Goal: Information Seeking & Learning: Get advice/opinions

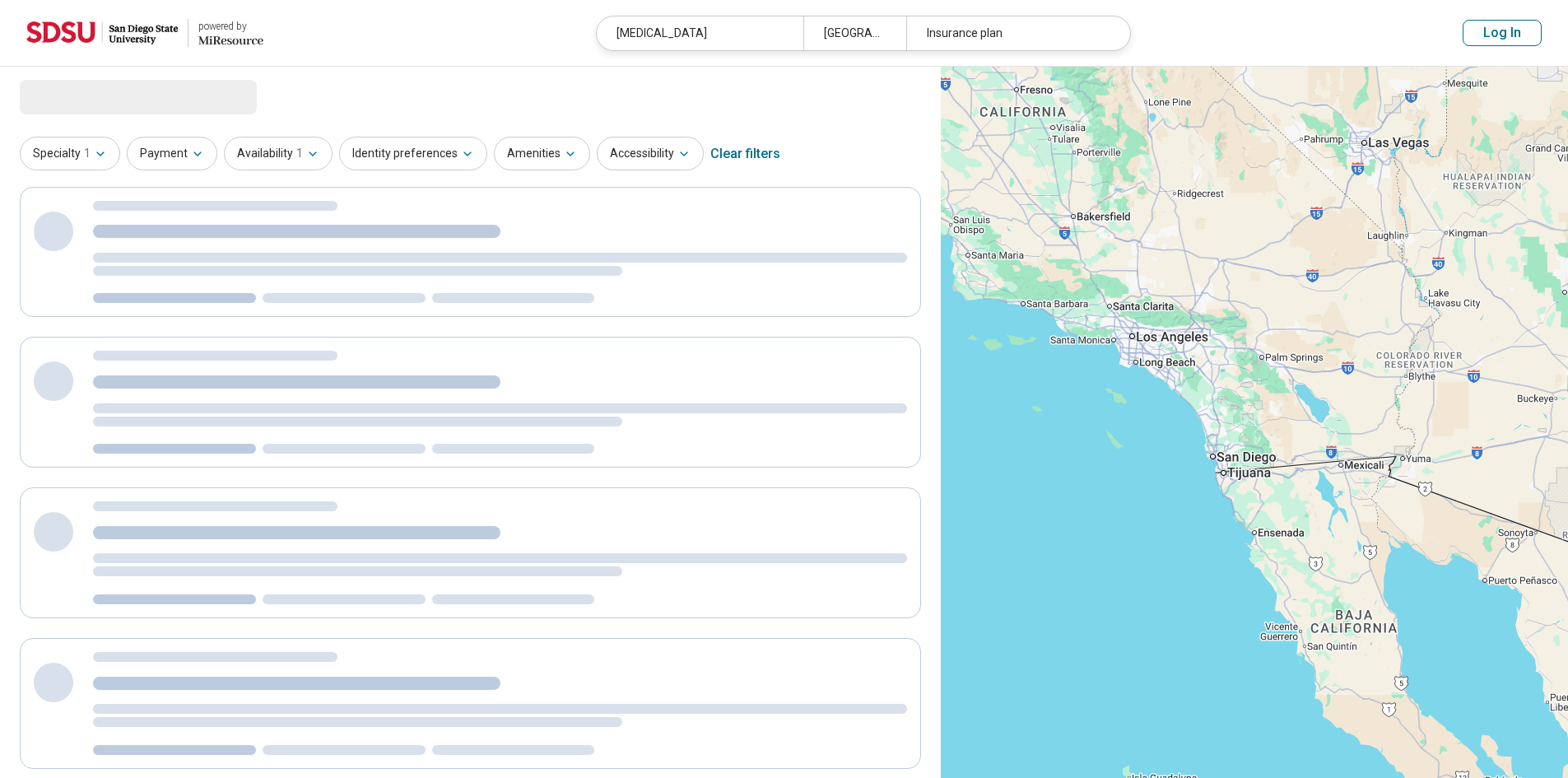
select select "***"
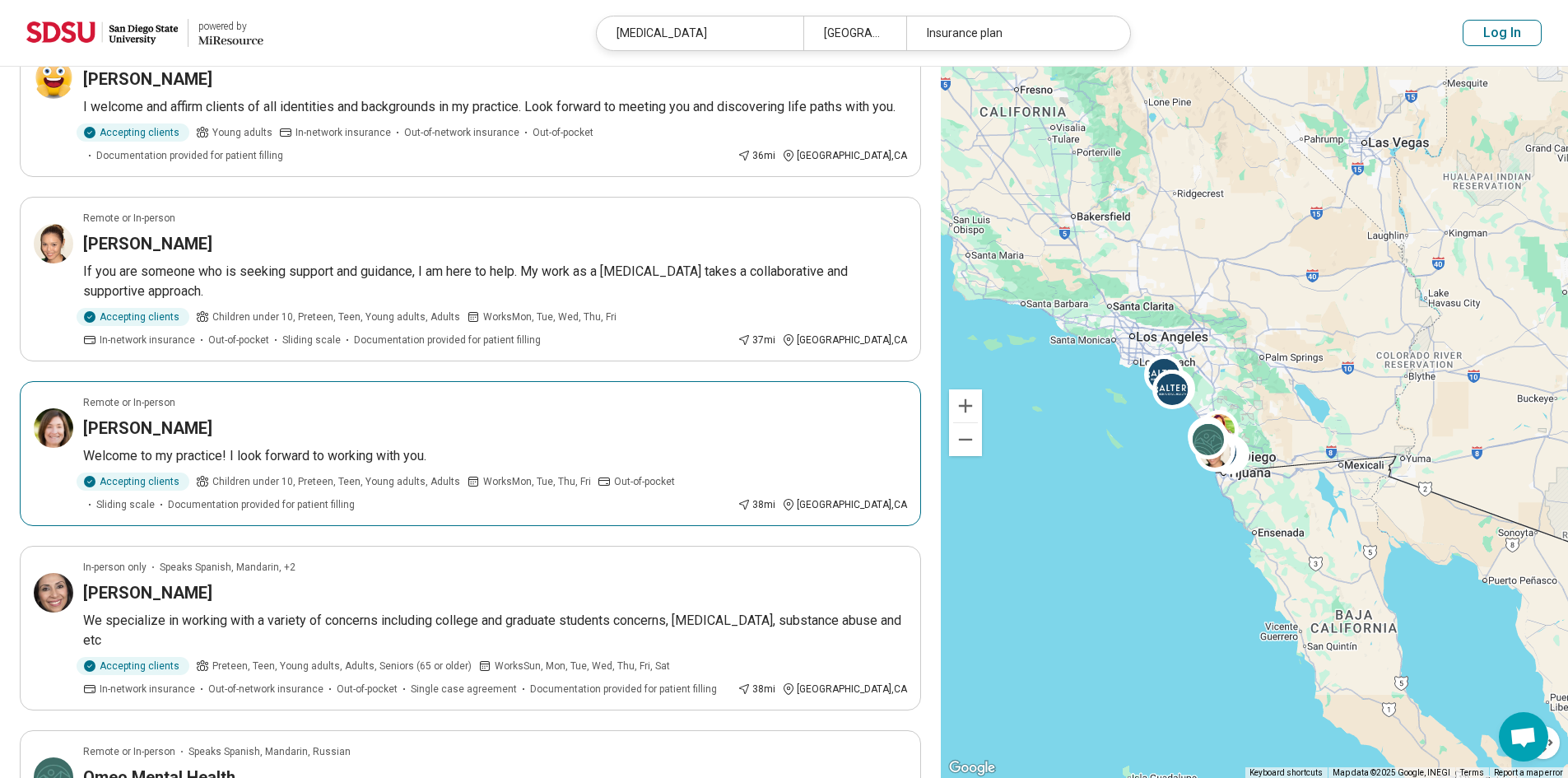
scroll to position [1235, 0]
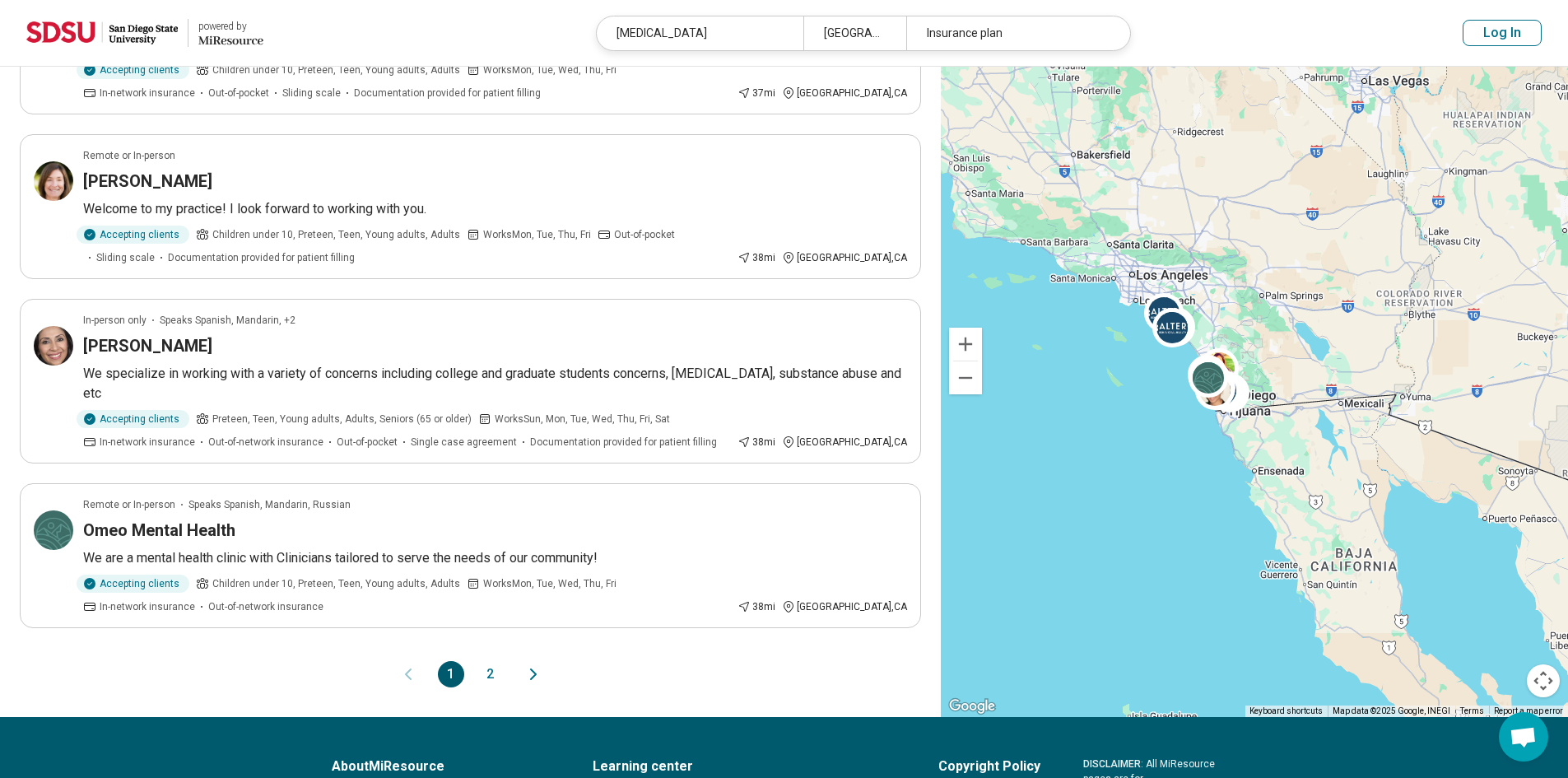
click at [497, 661] on button "2" at bounding box center [490, 674] width 26 height 26
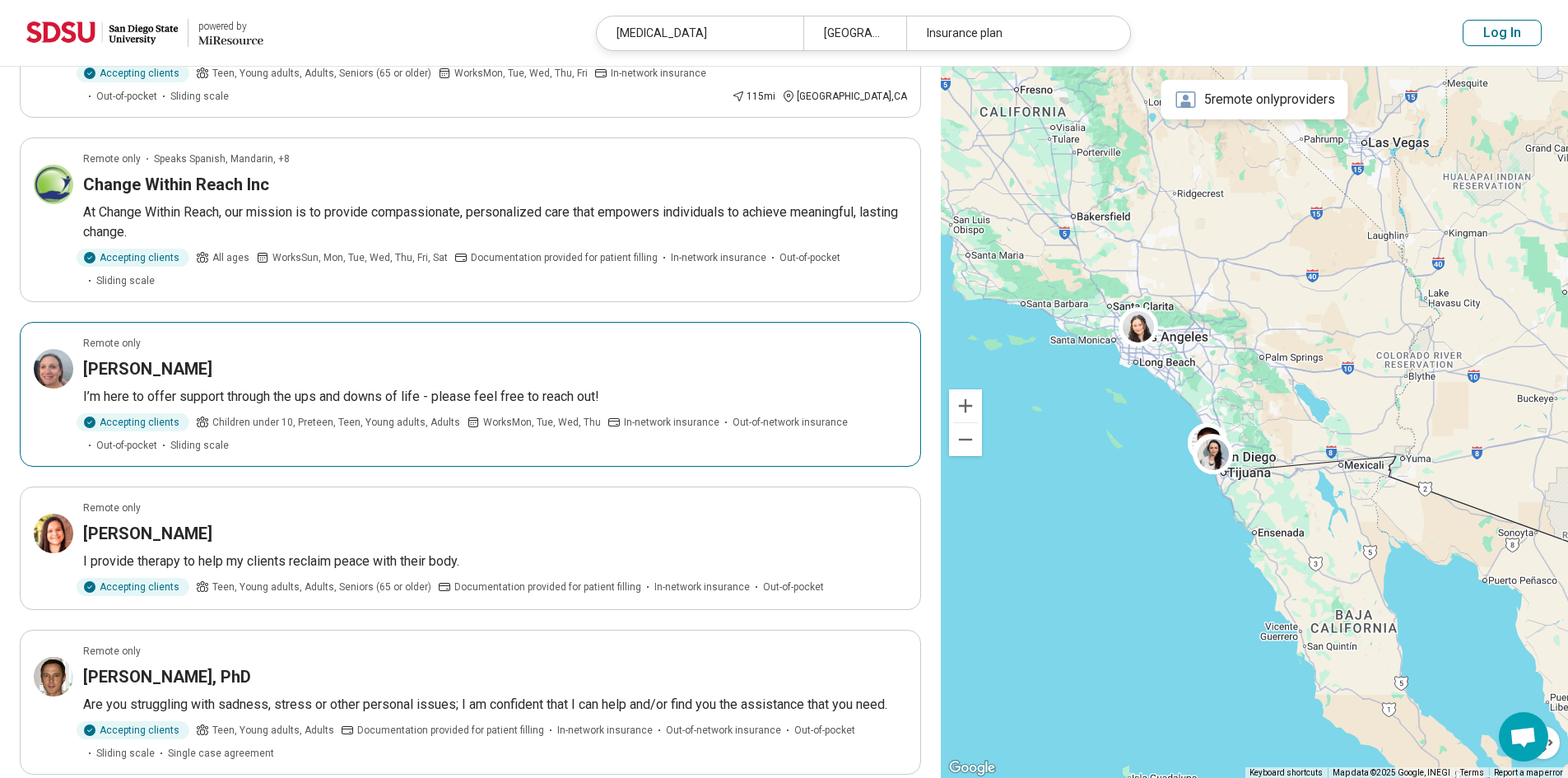
scroll to position [1071, 0]
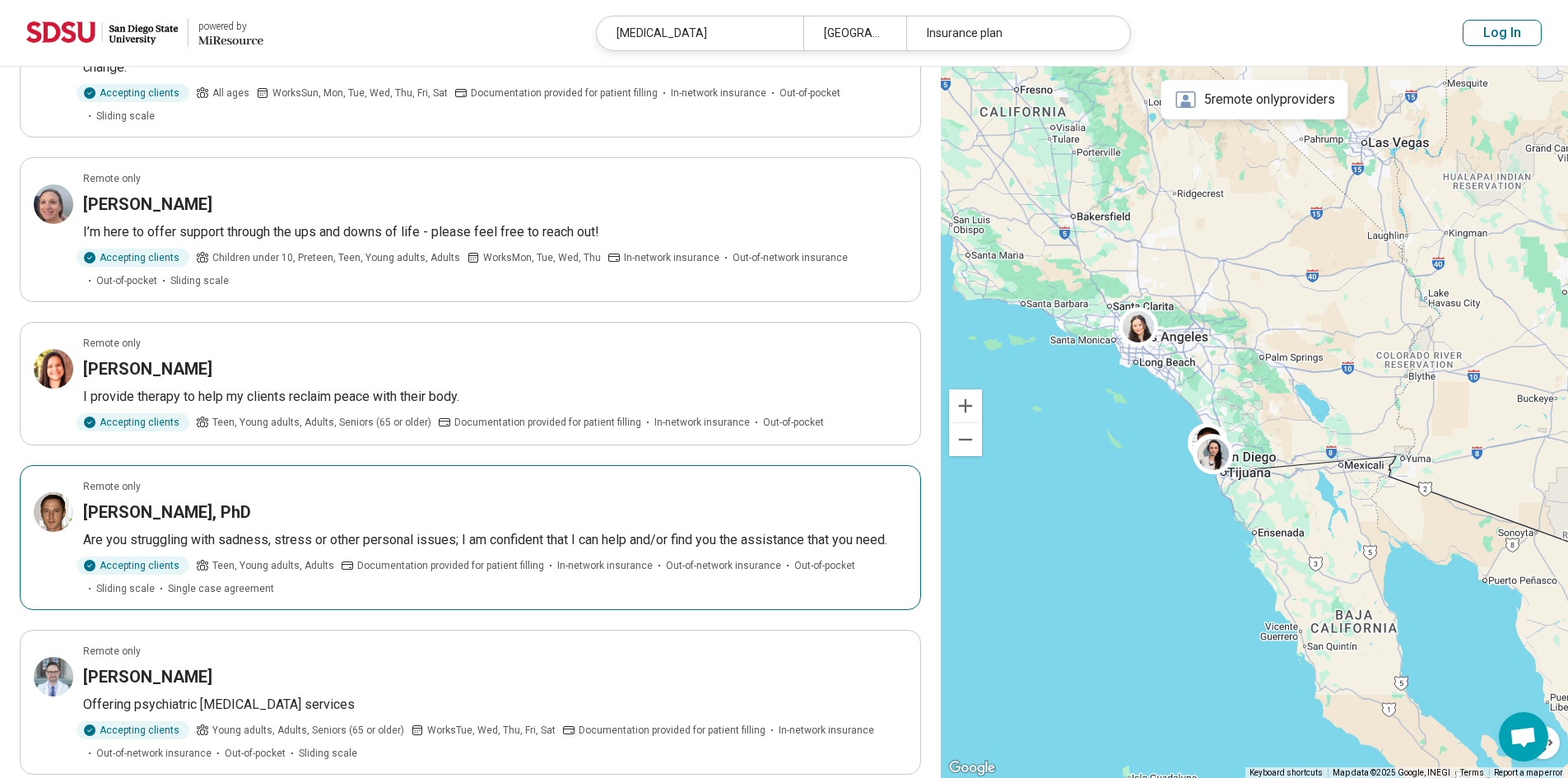
click at [134, 501] on h3 "Matthew Weisskopf, PhD" at bounding box center [167, 512] width 168 height 23
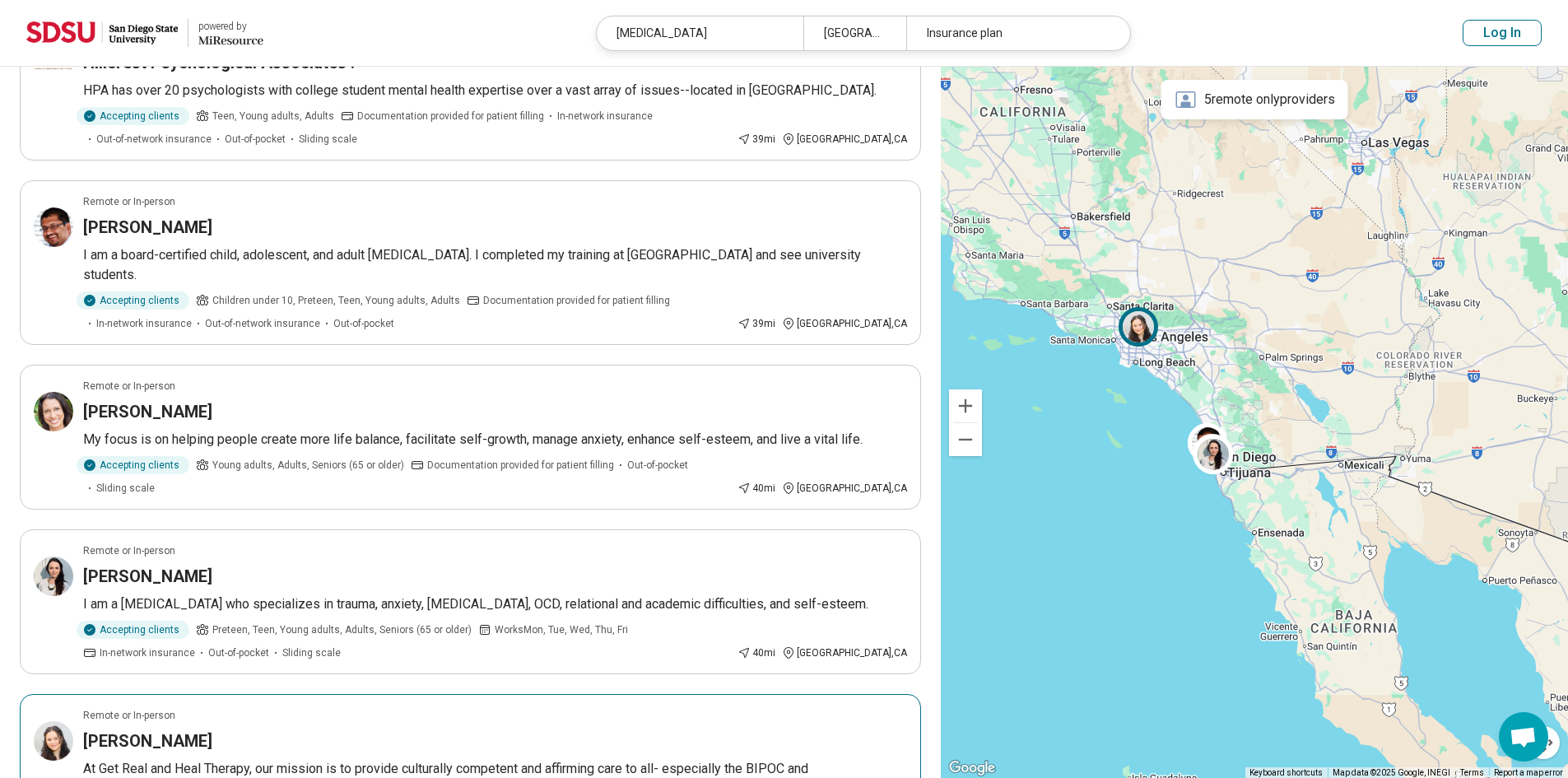
scroll to position [0, 0]
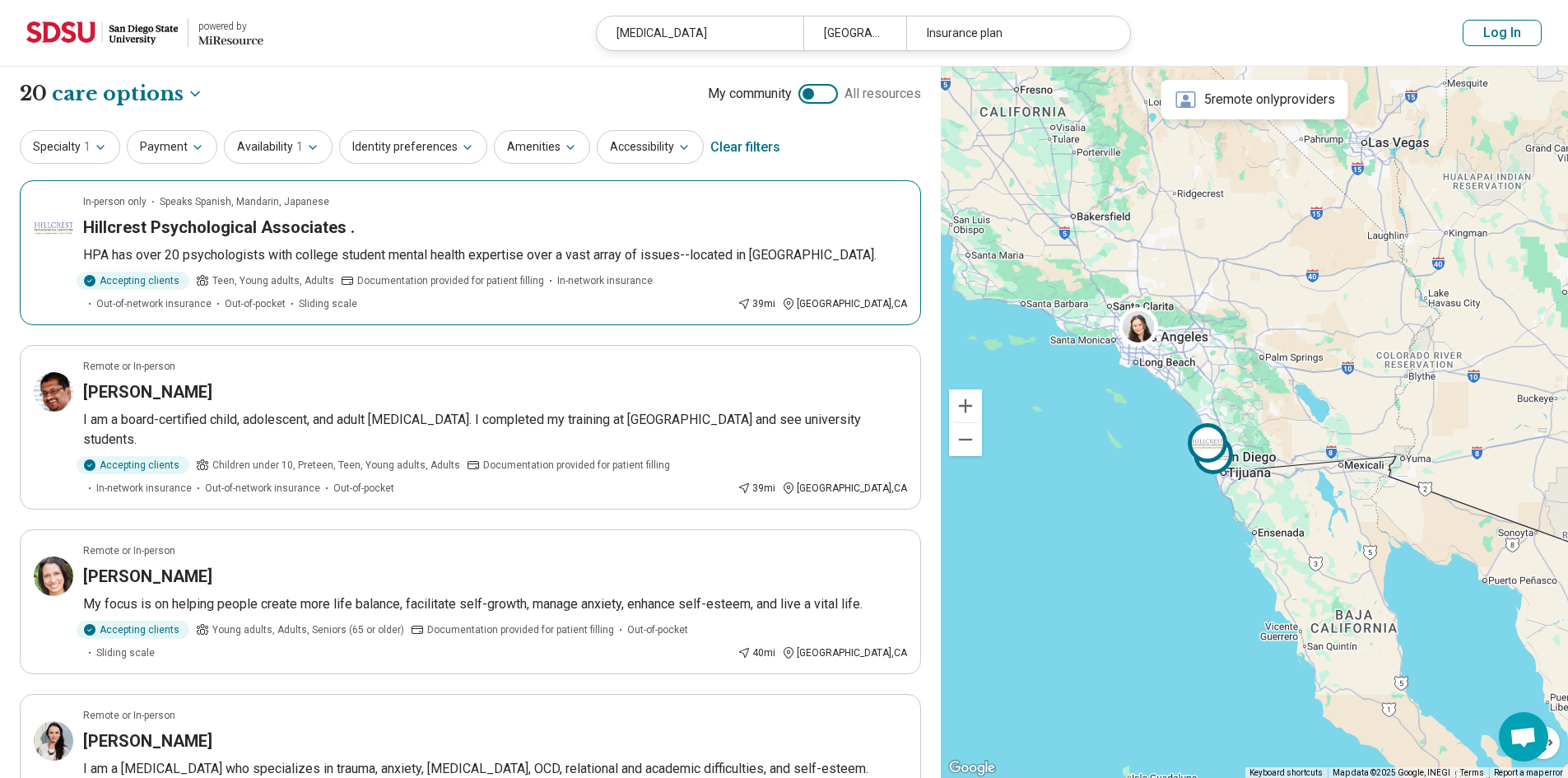
drag, startPoint x: 250, startPoint y: 228, endPoint x: 235, endPoint y: 226, distance: 15.1
click at [235, 226] on h3 "Hillcrest Psychological Associates ." at bounding box center [219, 228] width 272 height 23
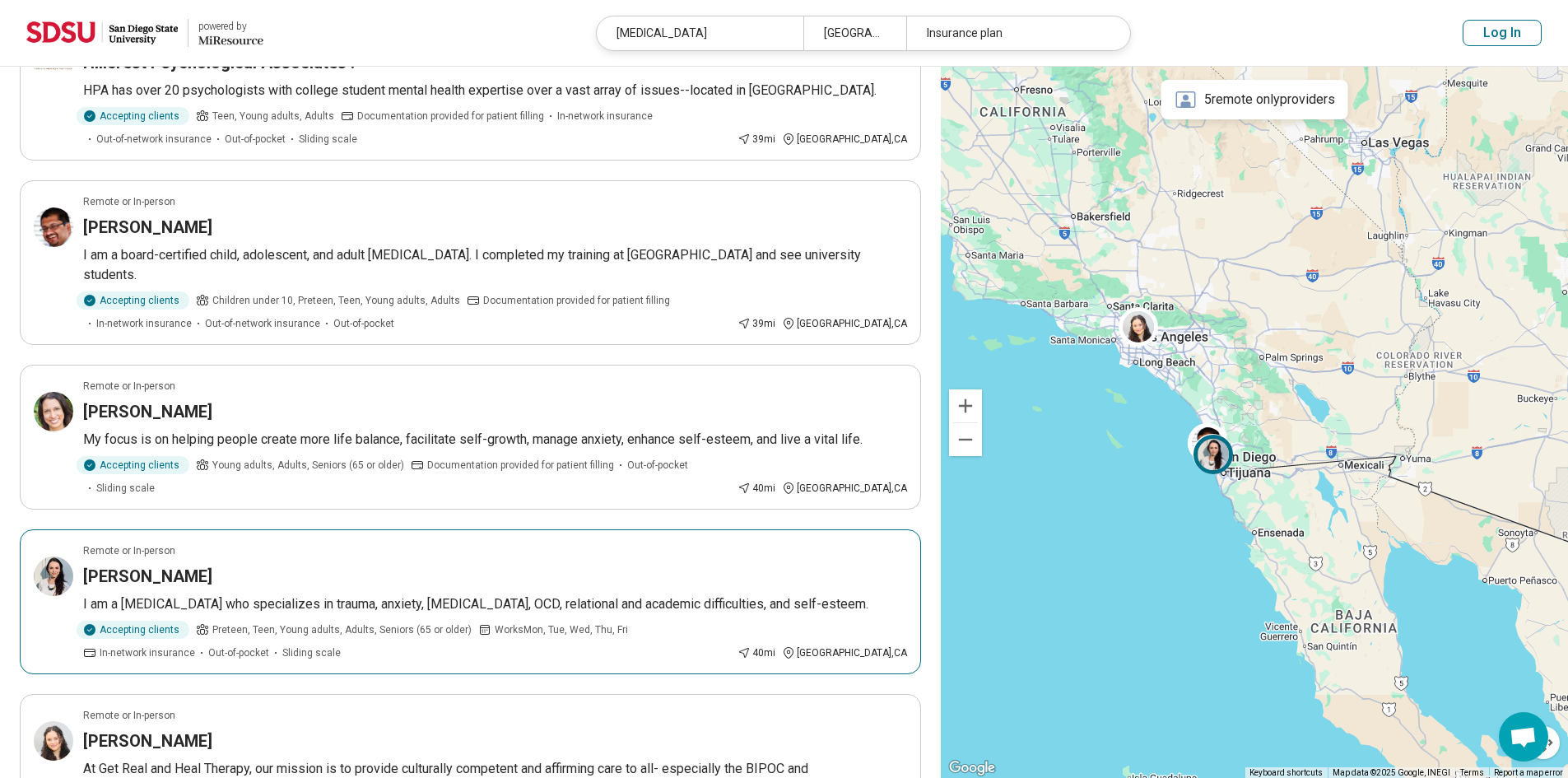
scroll to position [247, 0]
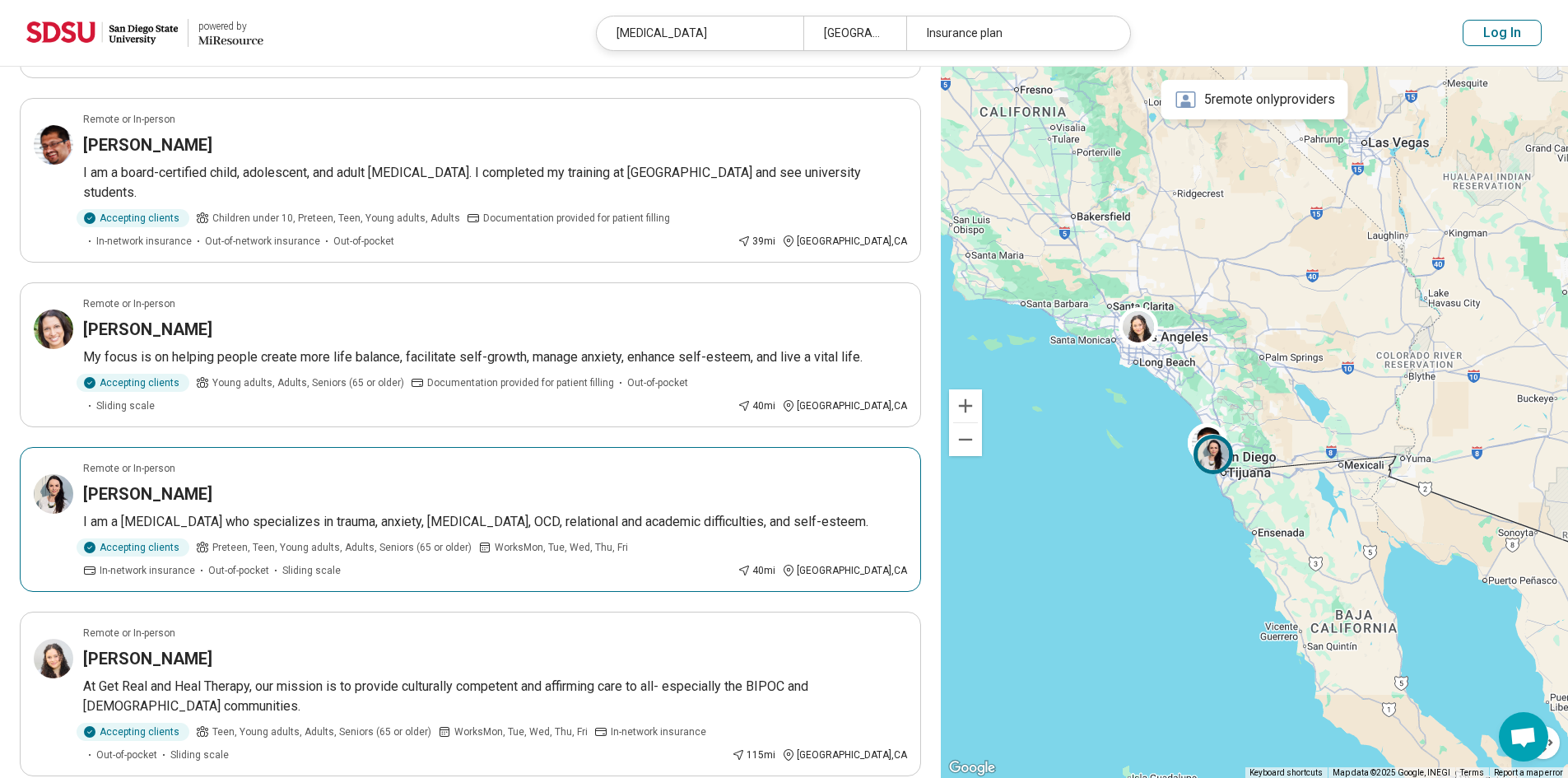
click at [440, 483] on div "Alyssa Hustwick" at bounding box center [494, 494] width 824 height 23
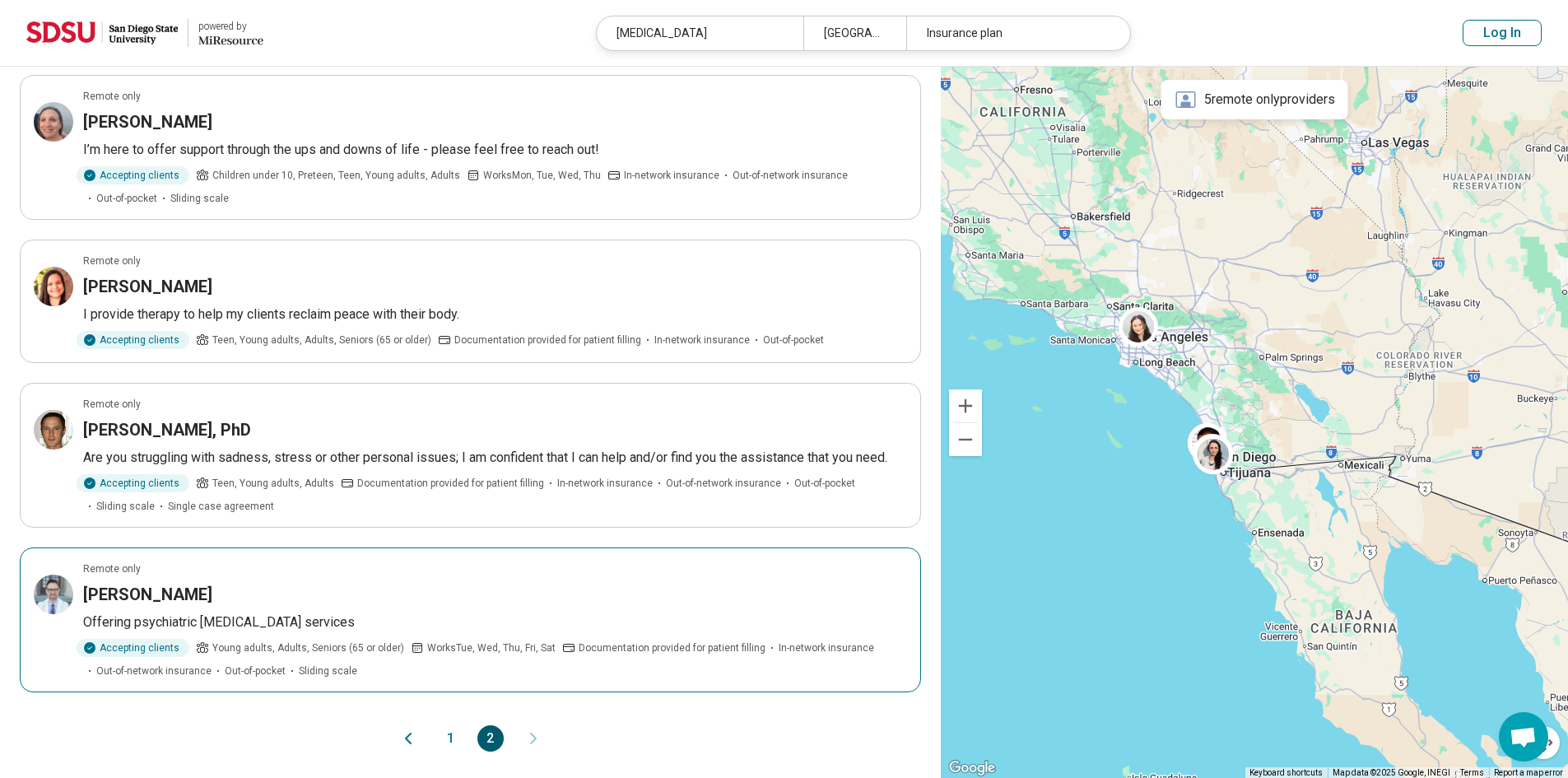
scroll to position [1235, 0]
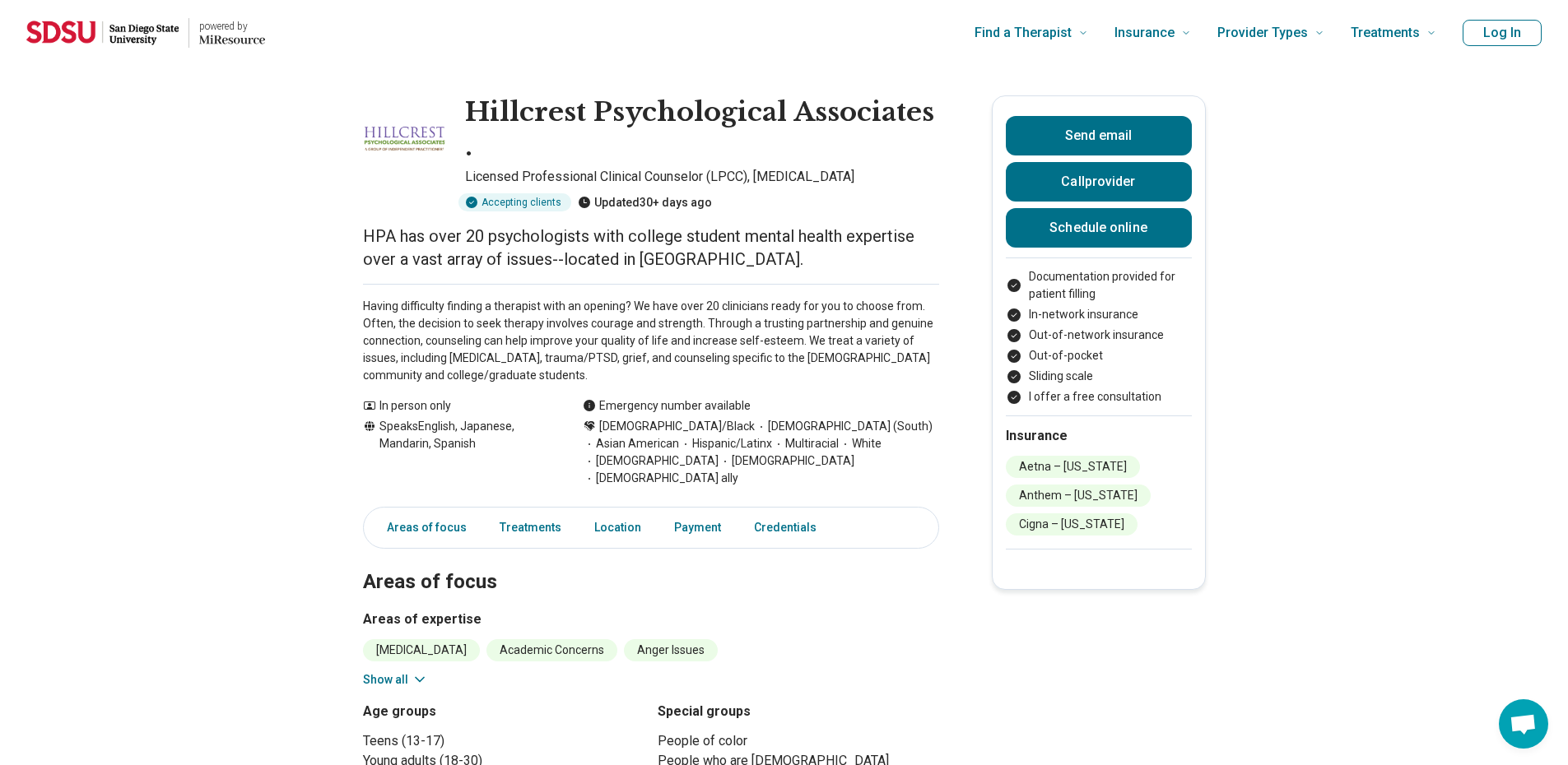
click at [385, 671] on button "Show all" at bounding box center [395, 680] width 65 height 17
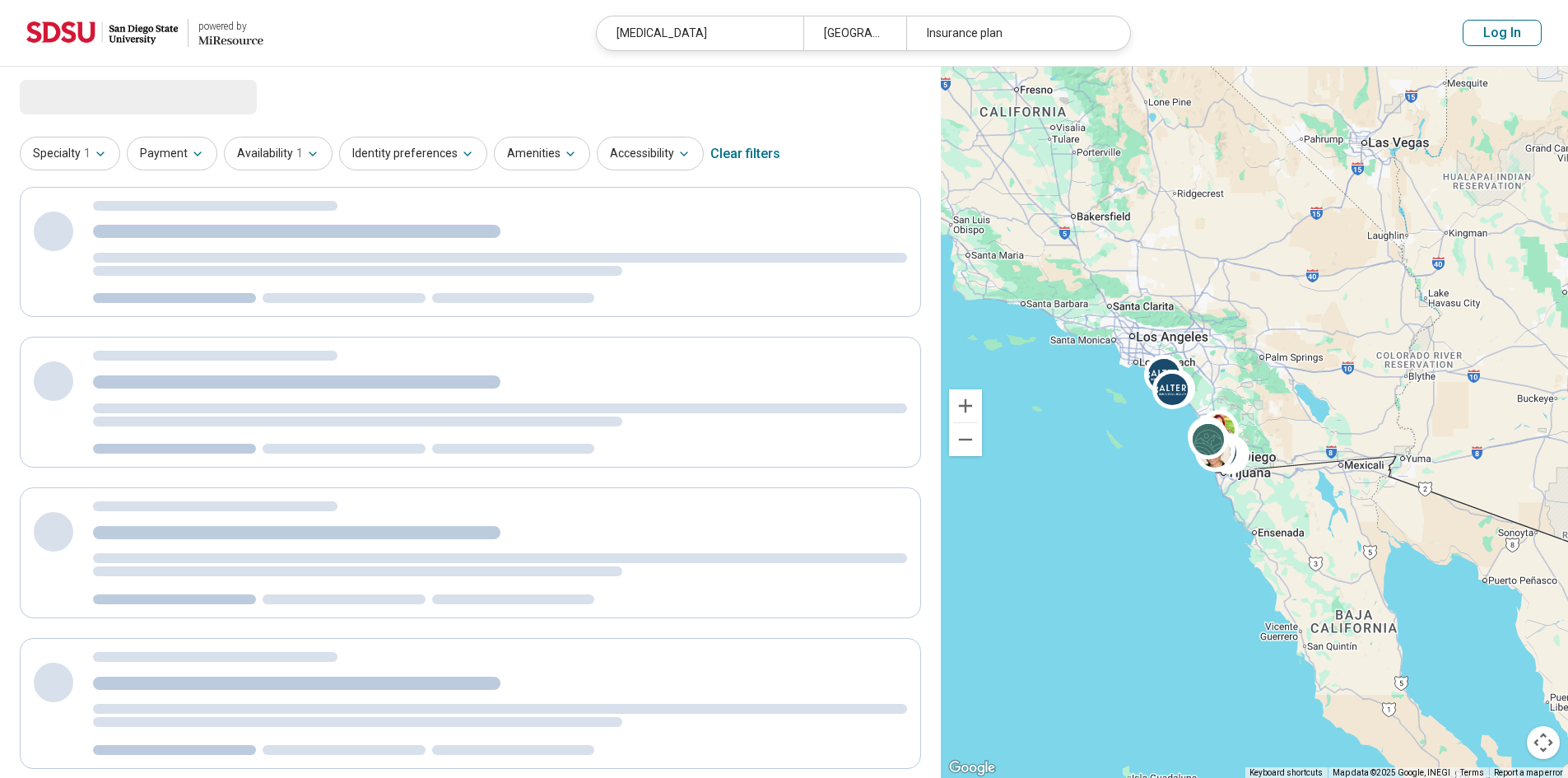
select select "***"
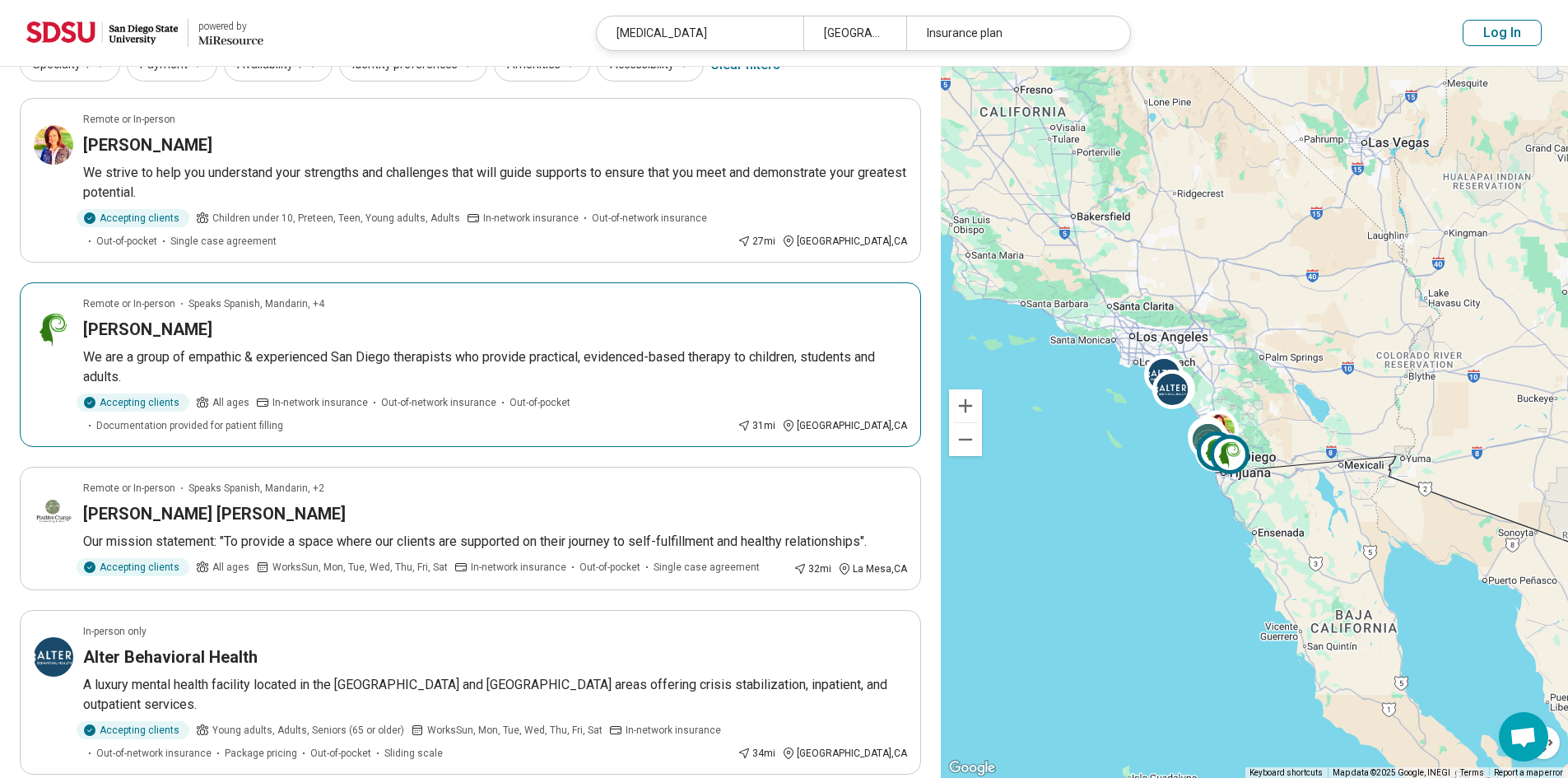
scroll to position [165, 0]
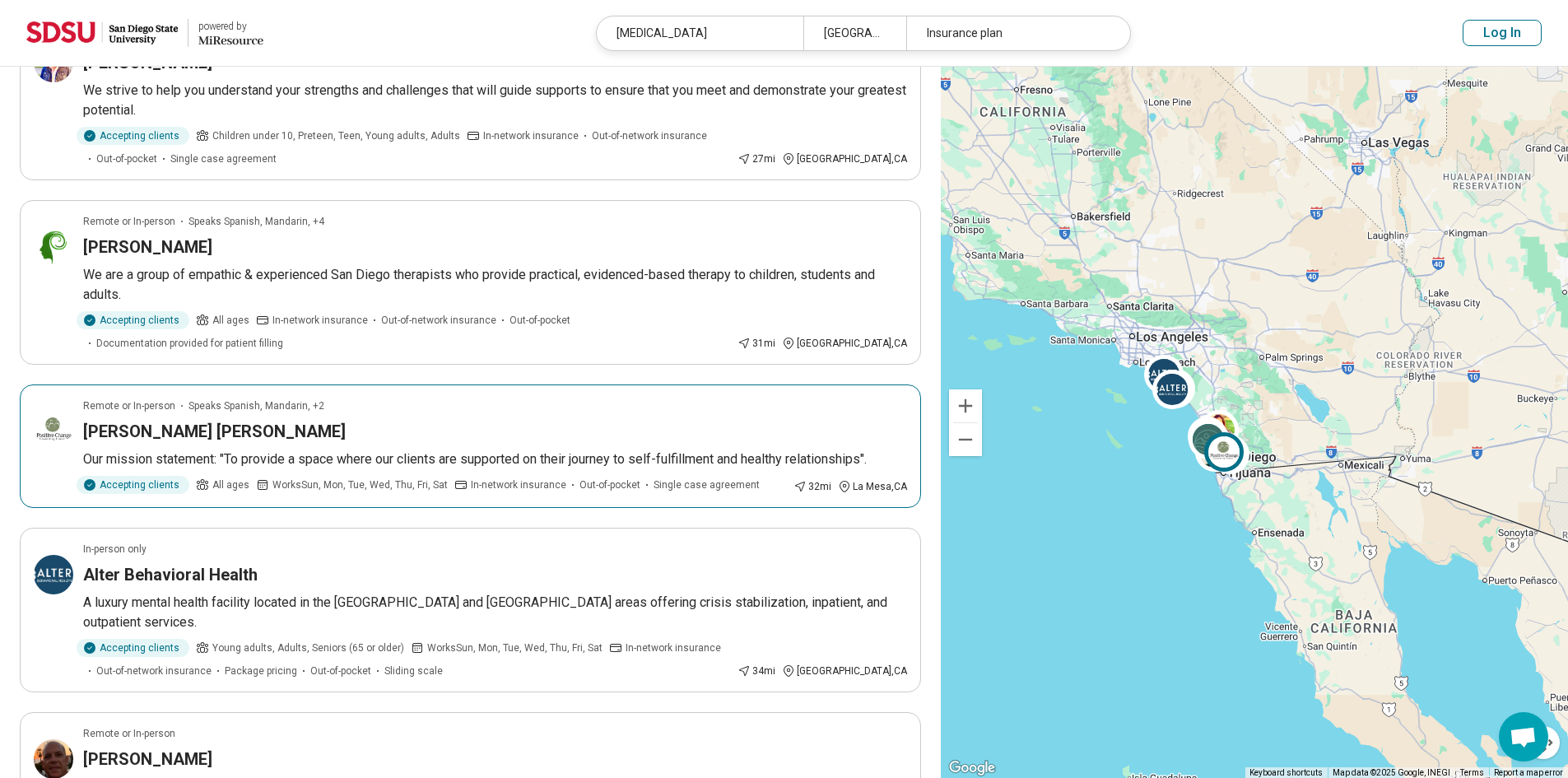
click at [213, 420] on h3 "[PERSON_NAME] [PERSON_NAME]" at bounding box center [214, 431] width 263 height 23
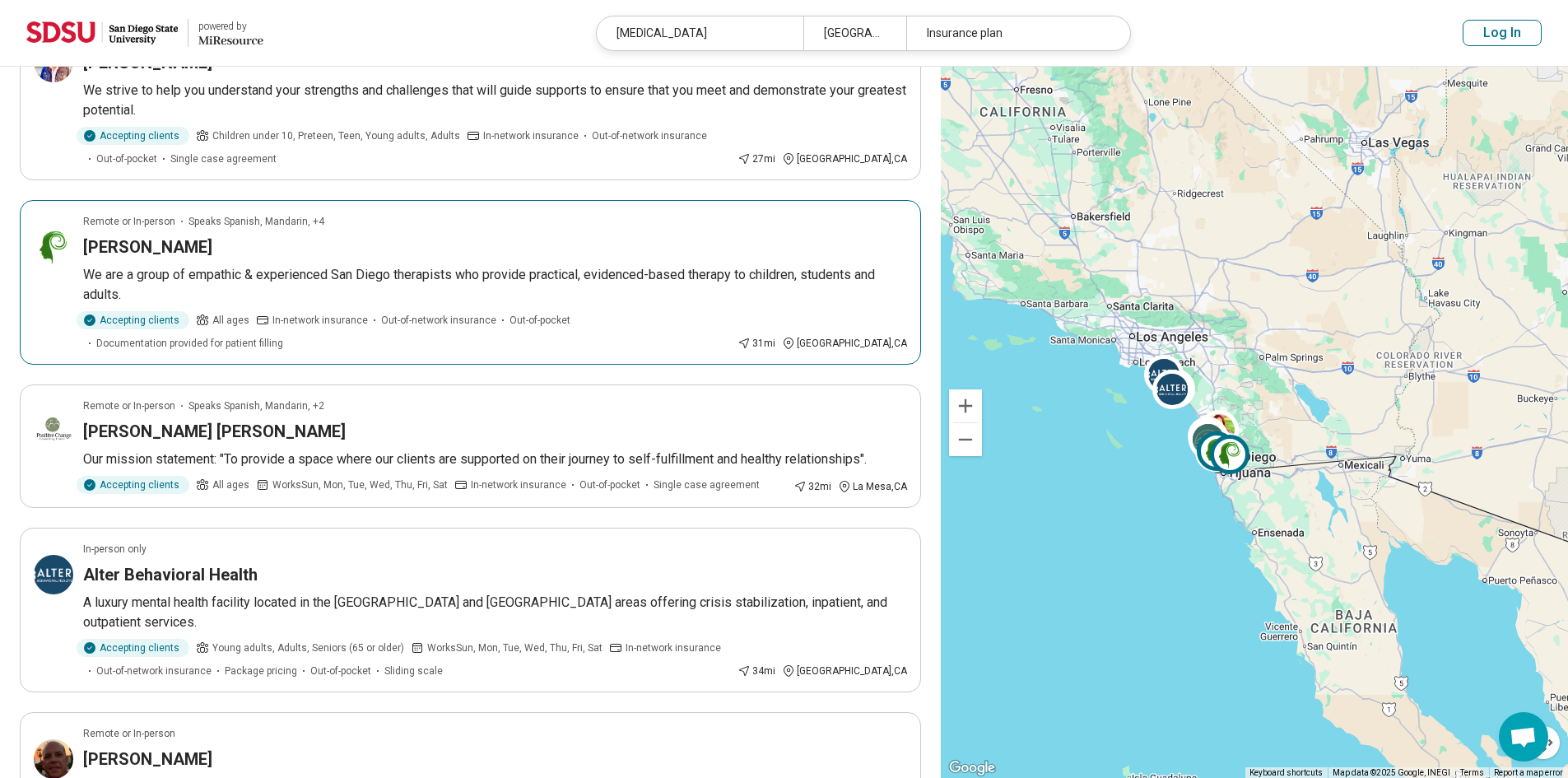
click at [453, 288] on p "We are a group of empathic & experienced San Diego therapists who provide pract…" at bounding box center [494, 285] width 824 height 40
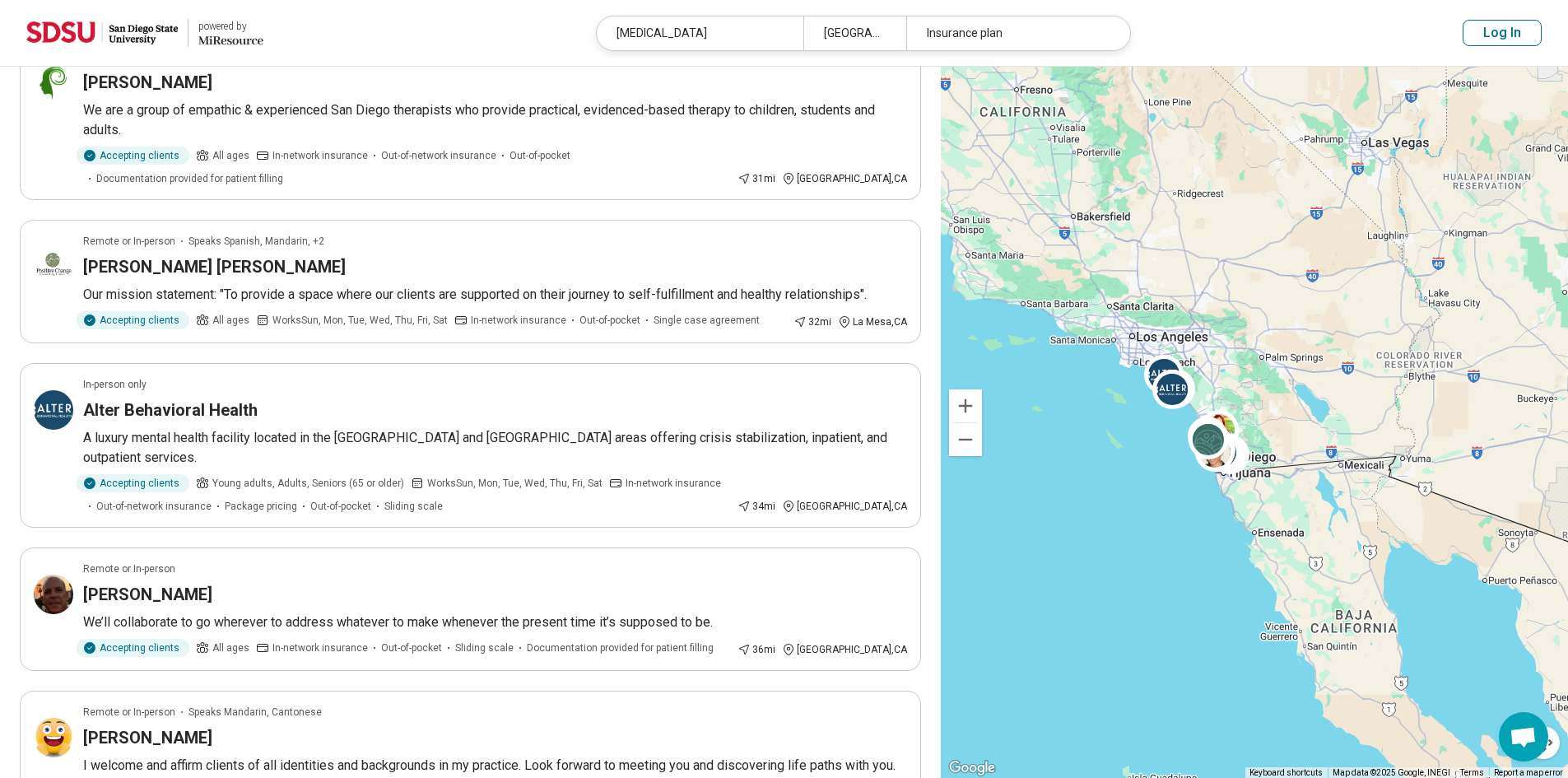
scroll to position [412, 0]
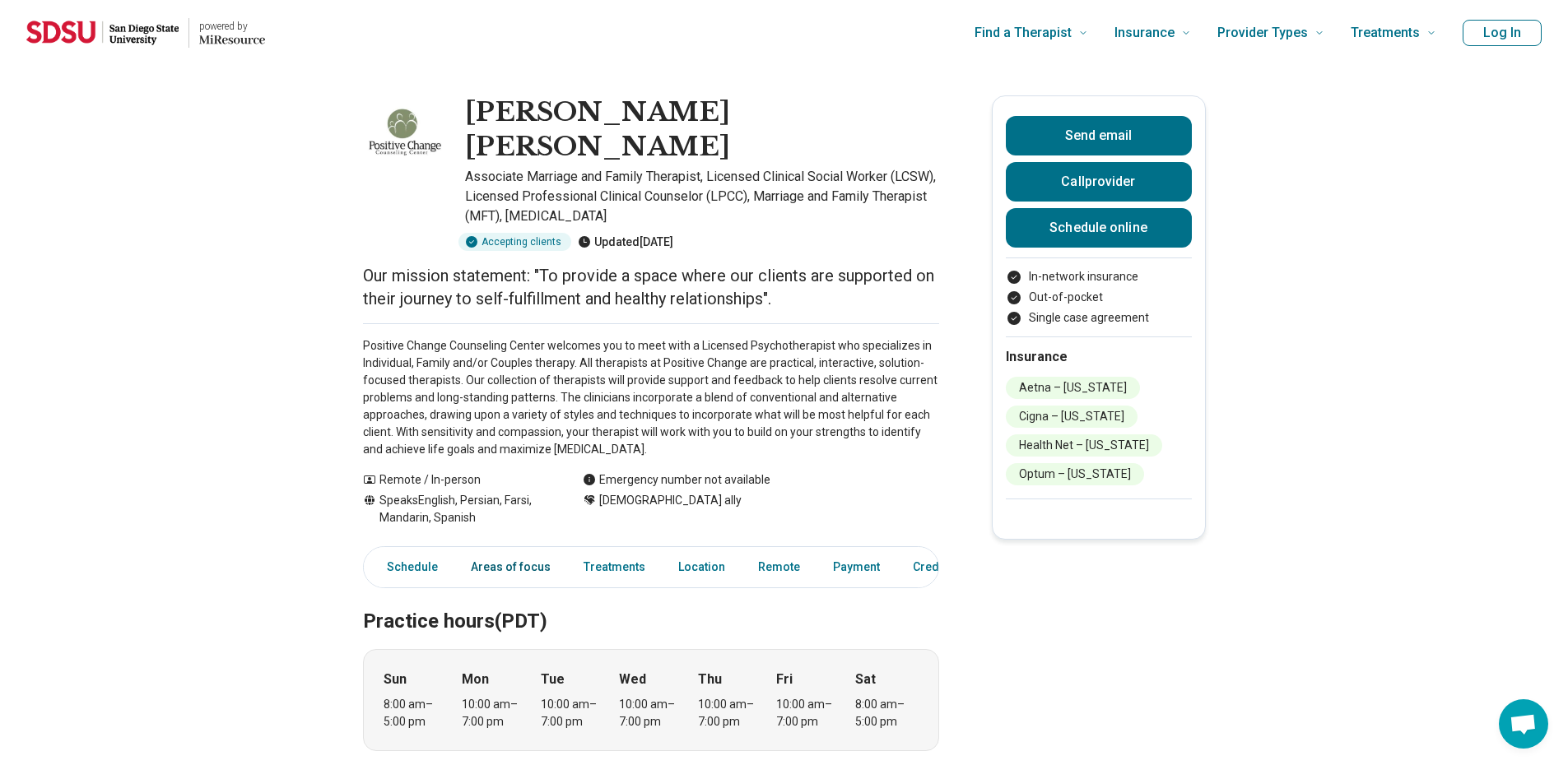
click at [492, 551] on link "Areas of focus" at bounding box center [510, 567] width 100 height 33
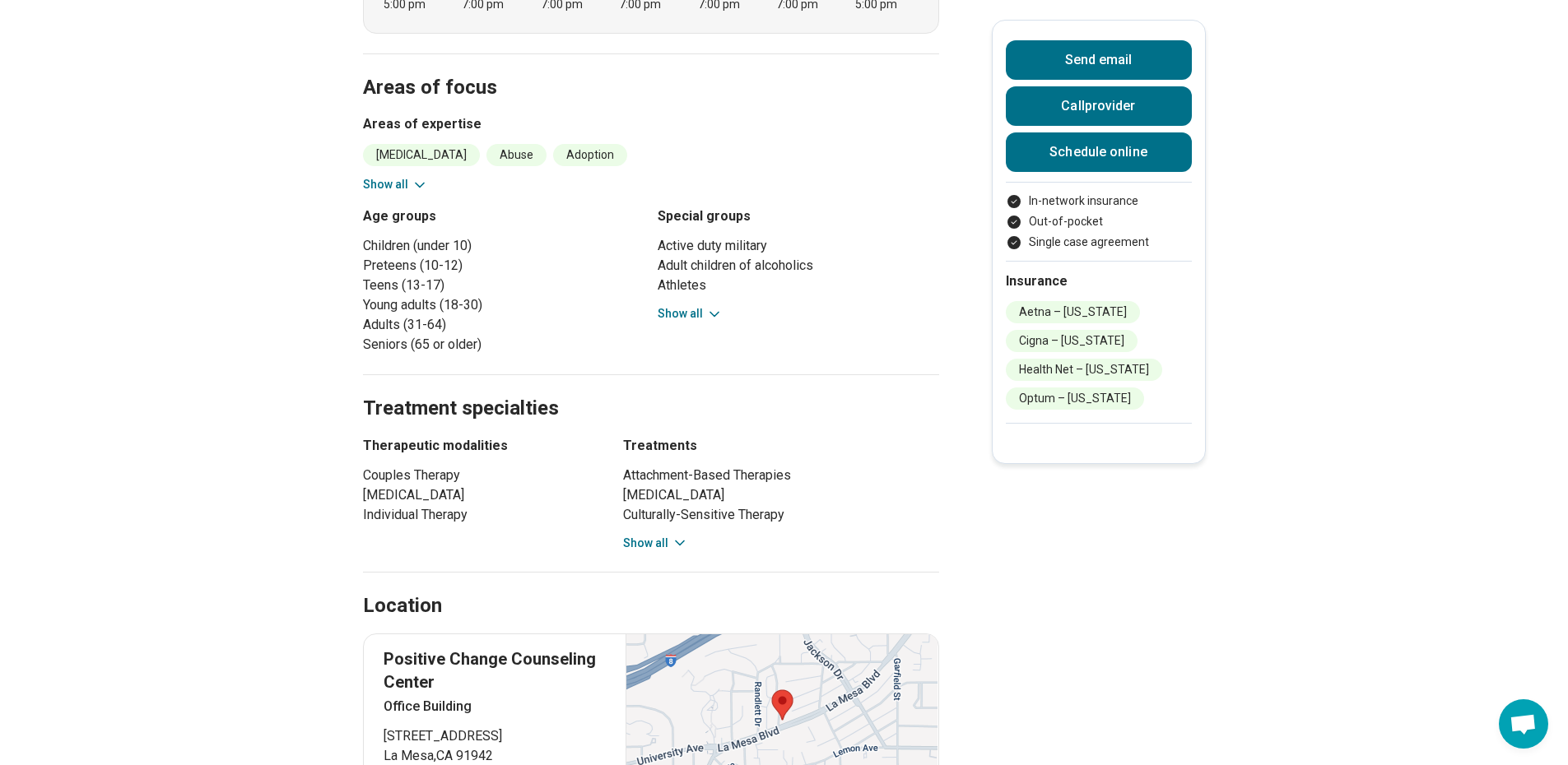
click at [409, 176] on button "Show all" at bounding box center [395, 184] width 65 height 17
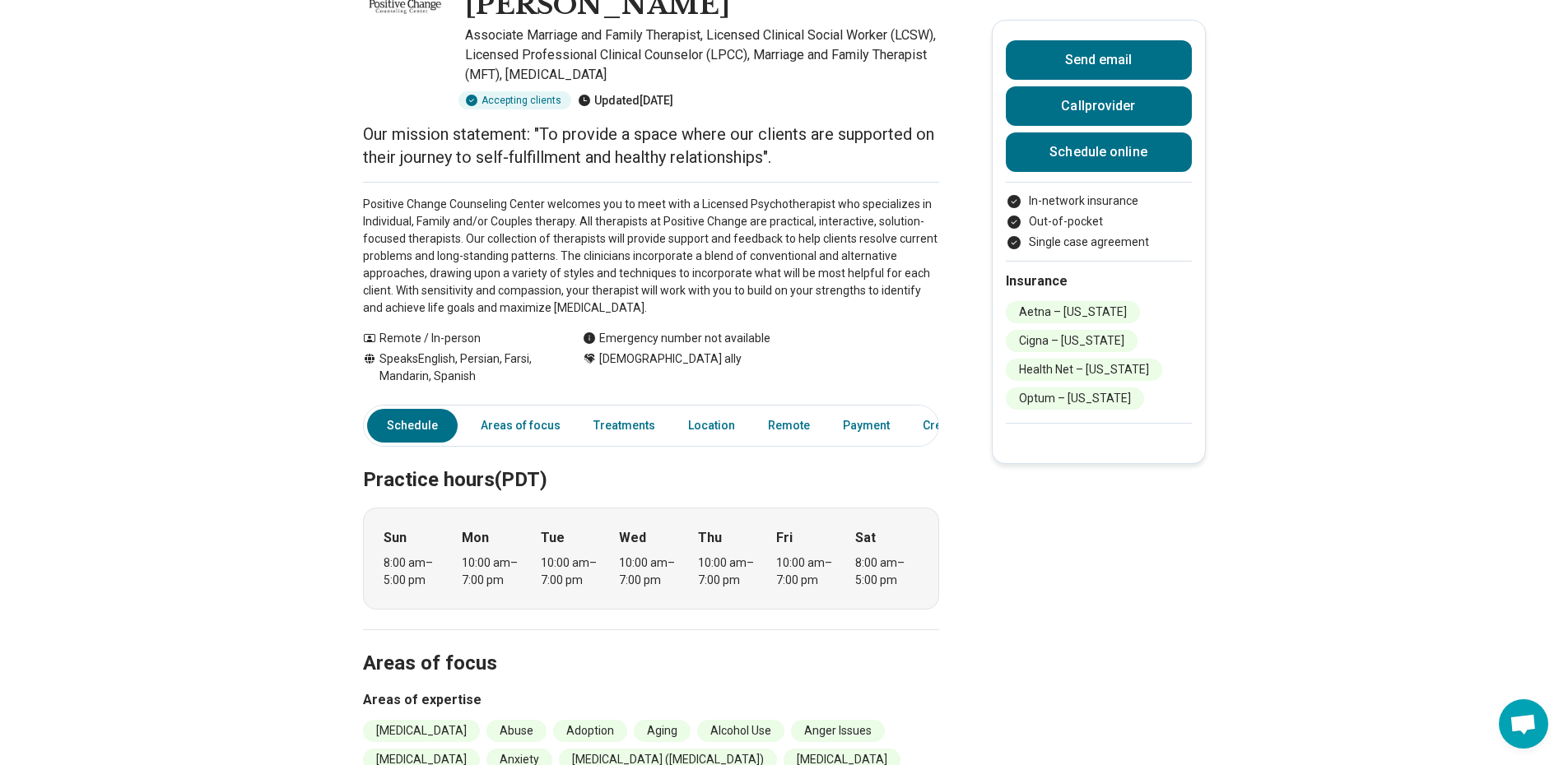
scroll to position [0, 0]
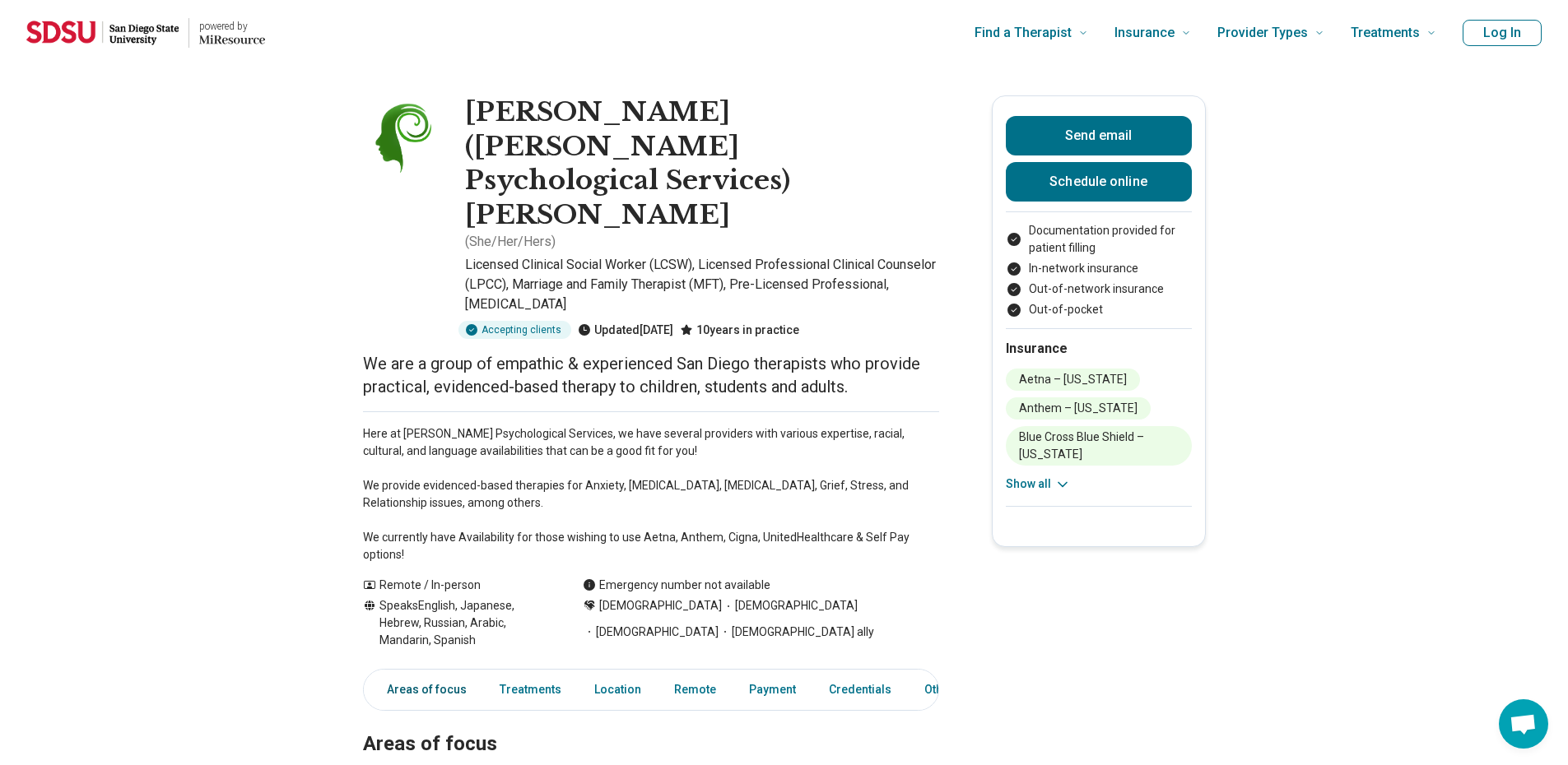
click at [452, 673] on link "Areas of focus" at bounding box center [422, 689] width 110 height 33
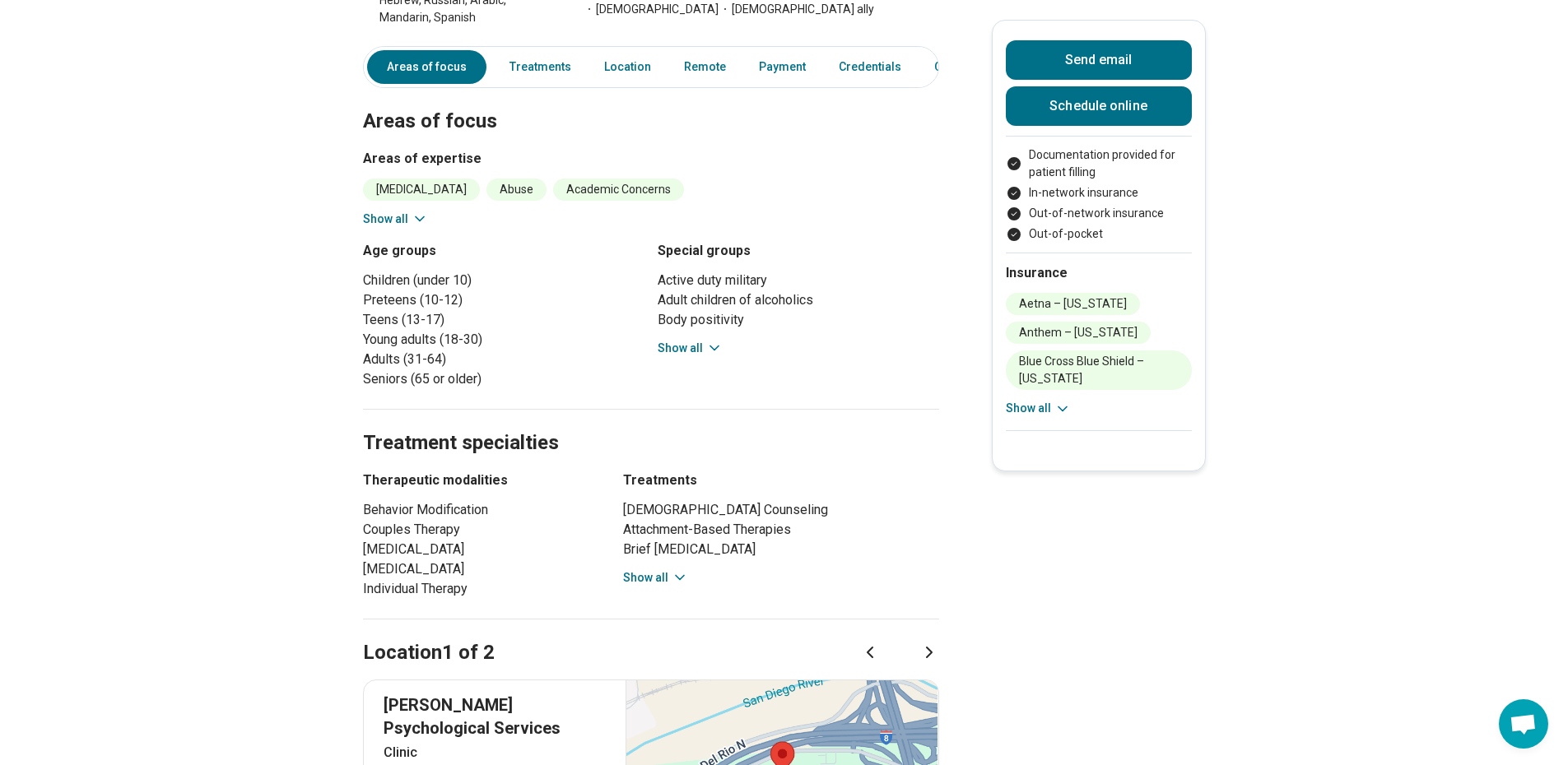
scroll to position [458, 0]
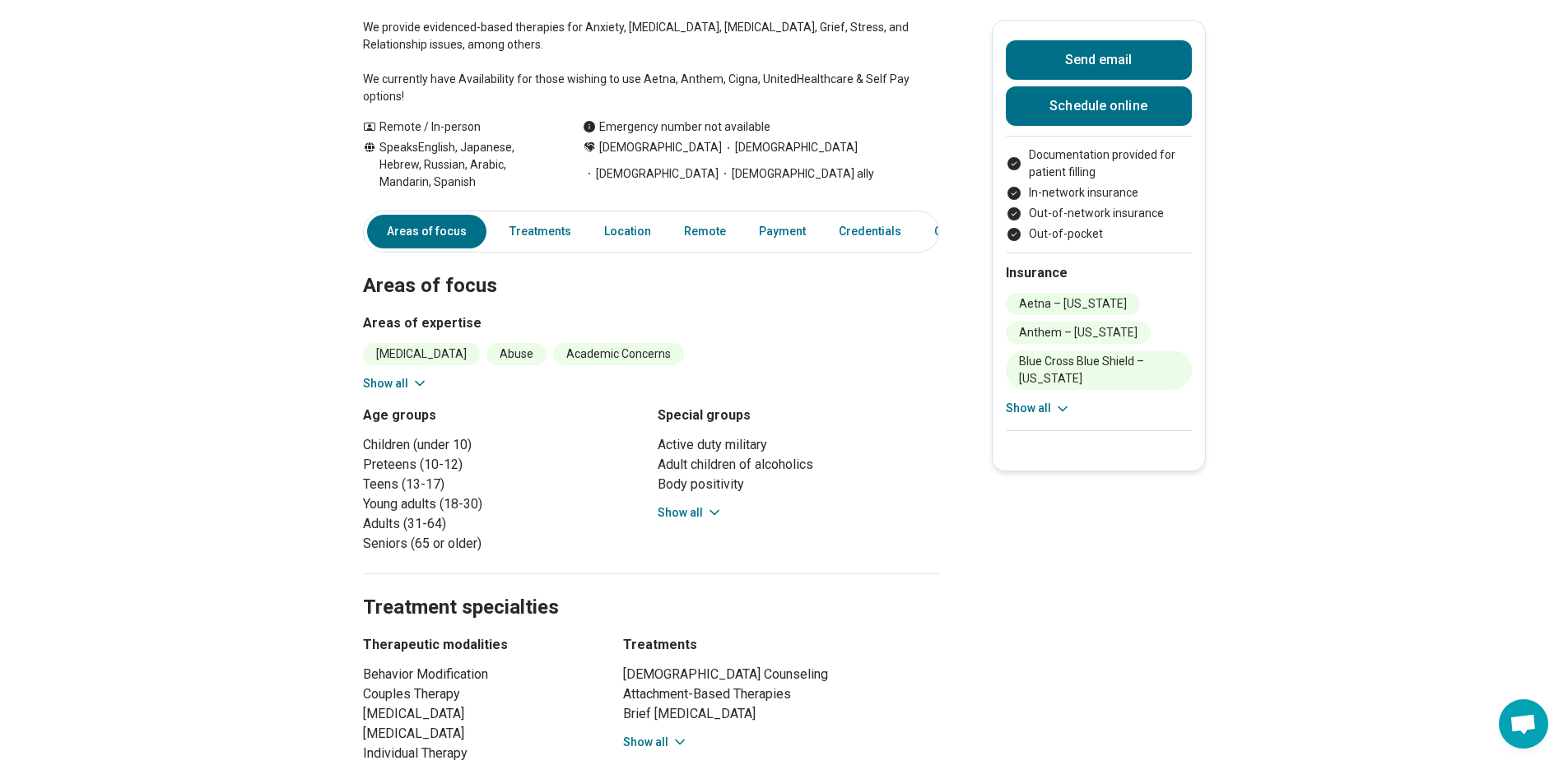
click at [424, 375] on icon at bounding box center [419, 383] width 16 height 16
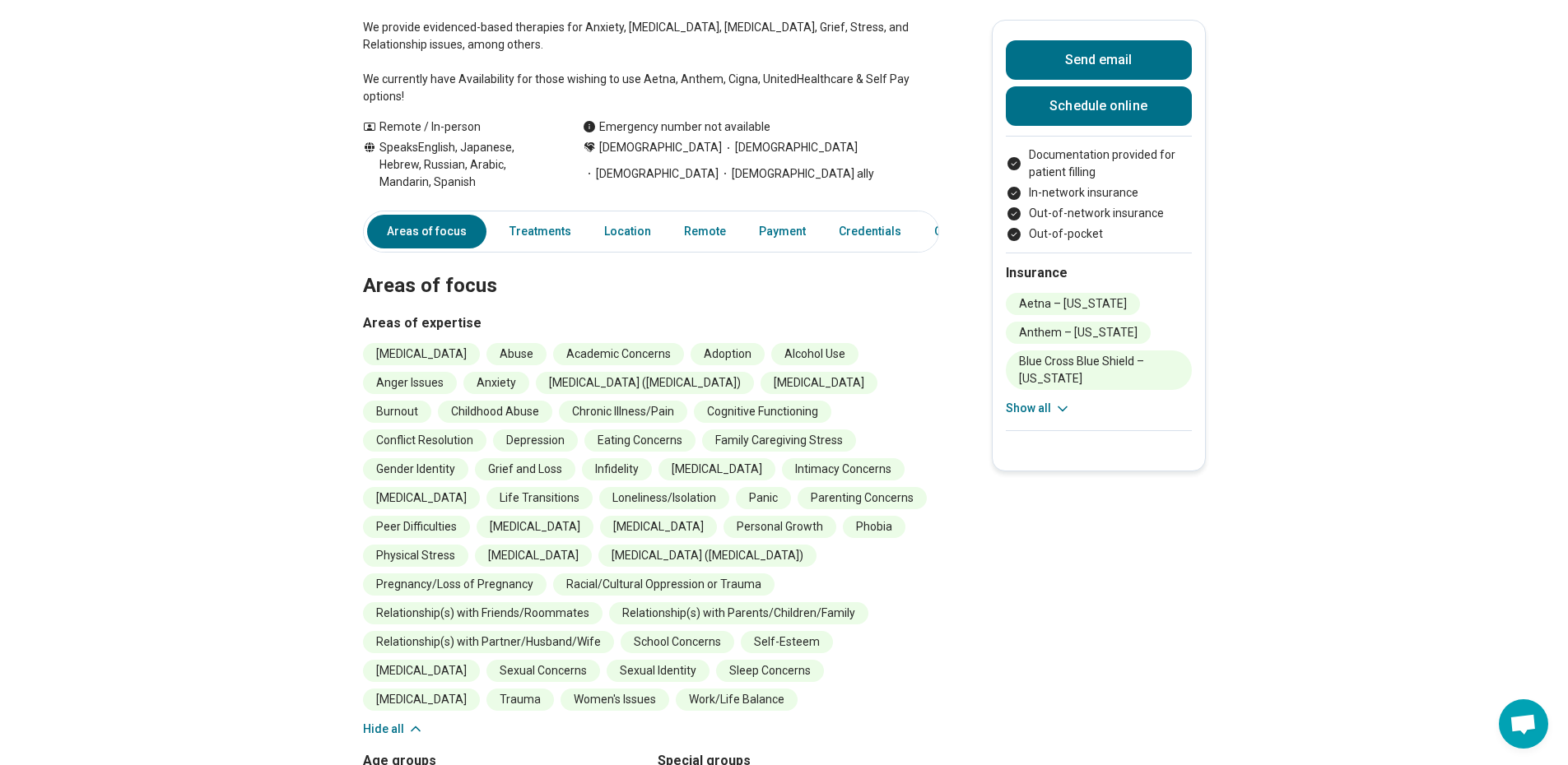
click at [1037, 408] on button "Show all" at bounding box center [1038, 408] width 65 height 17
